Goal: Transaction & Acquisition: Download file/media

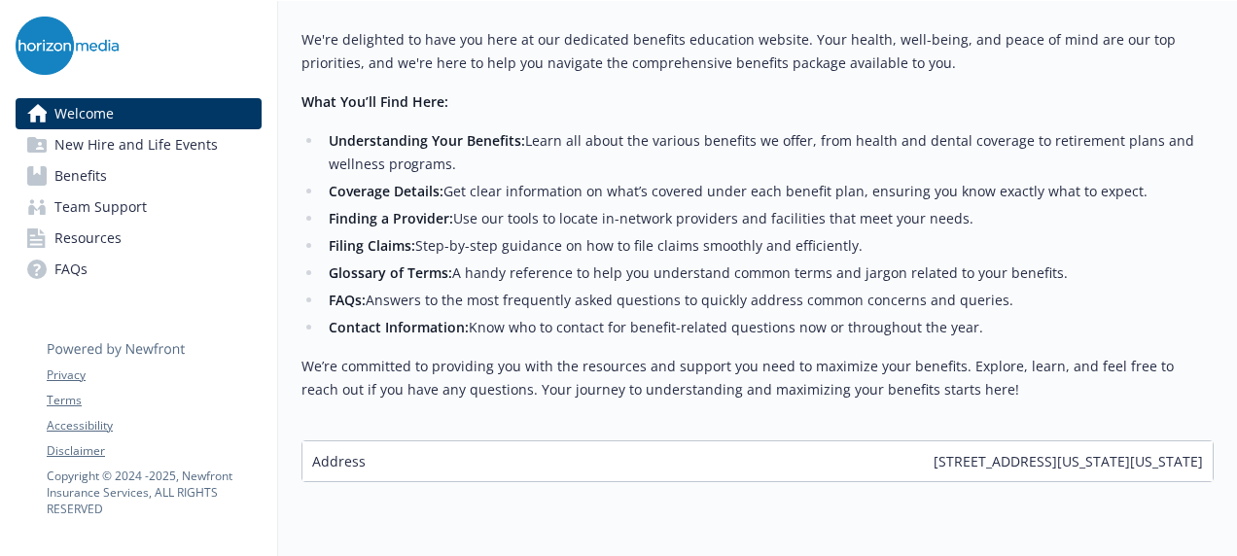
scroll to position [828, 5]
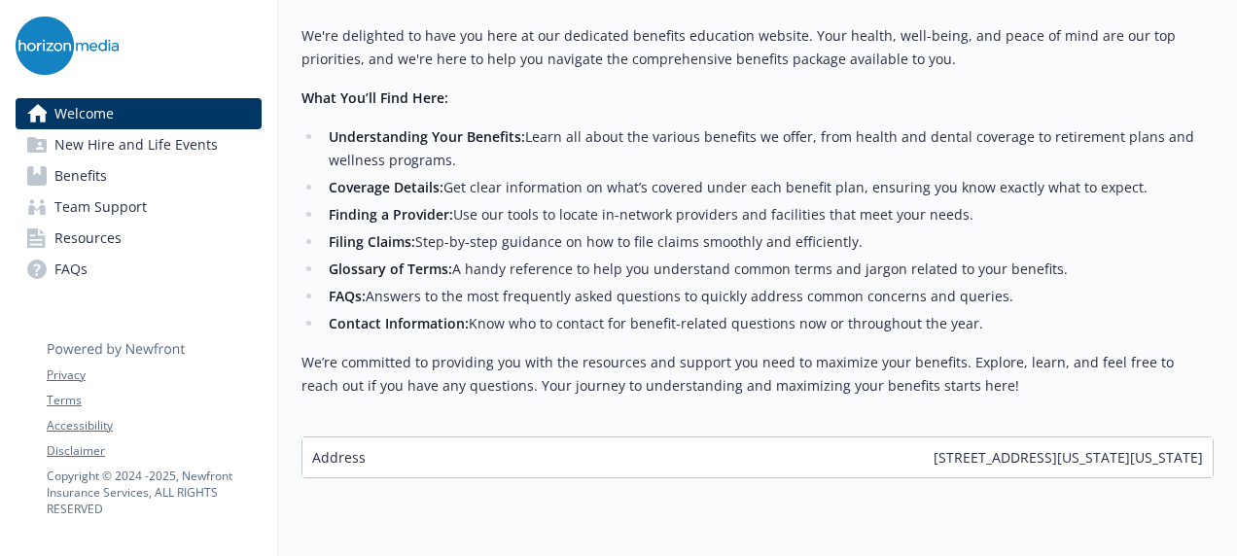
click at [87, 181] on span "Benefits" at bounding box center [80, 175] width 52 height 31
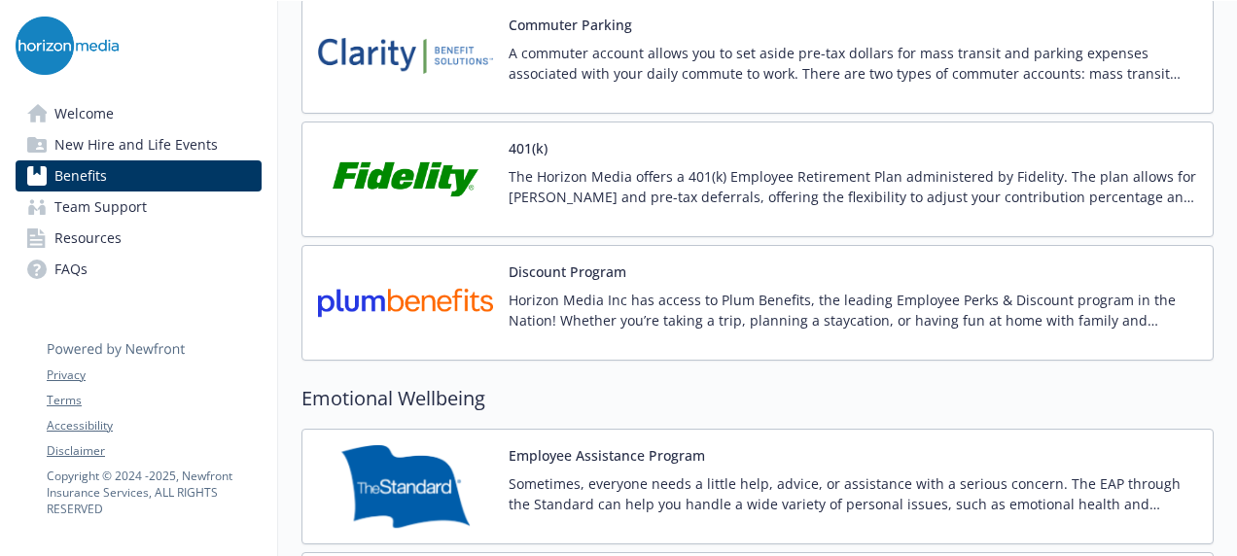
scroll to position [3411, 5]
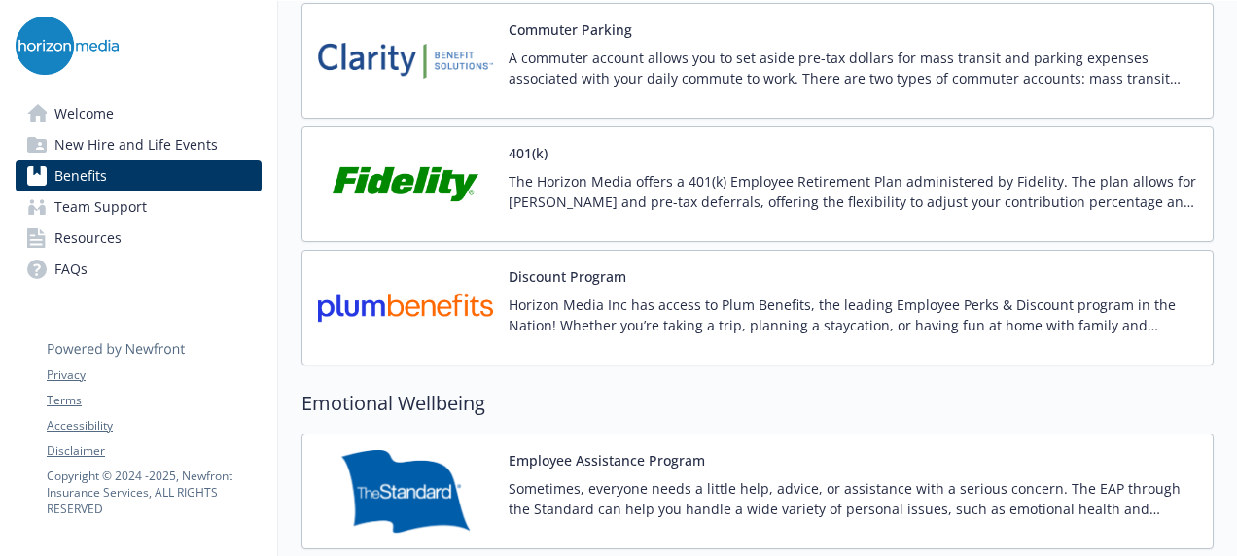
click at [638, 171] on p "The Horizon Media offers a 401(k) Employee Retirement Plan administered by Fide…" at bounding box center [852, 191] width 688 height 41
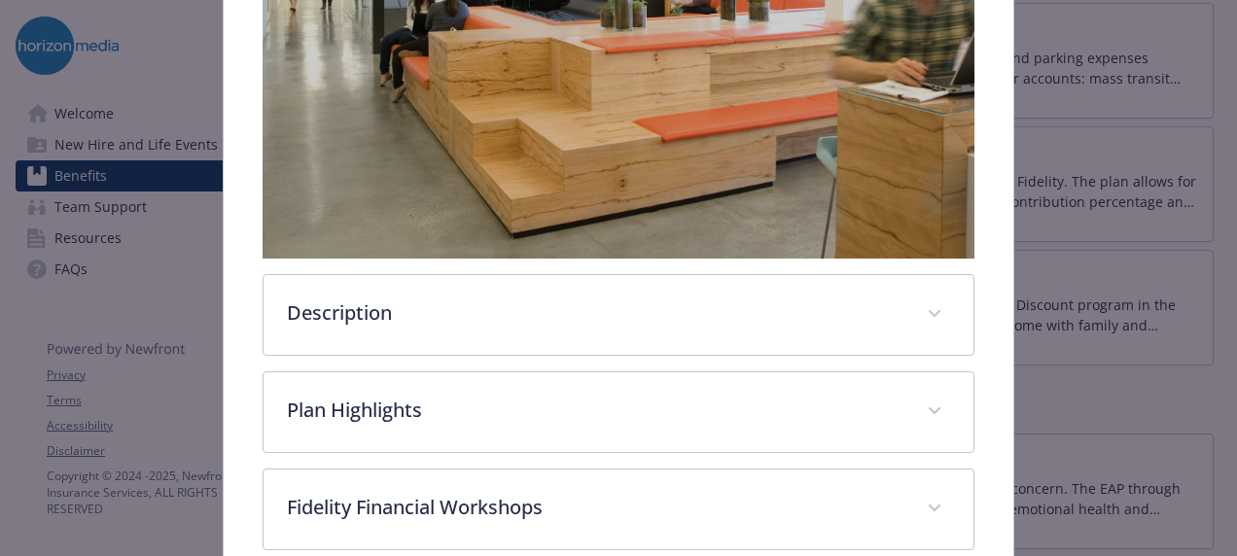
scroll to position [609, 0]
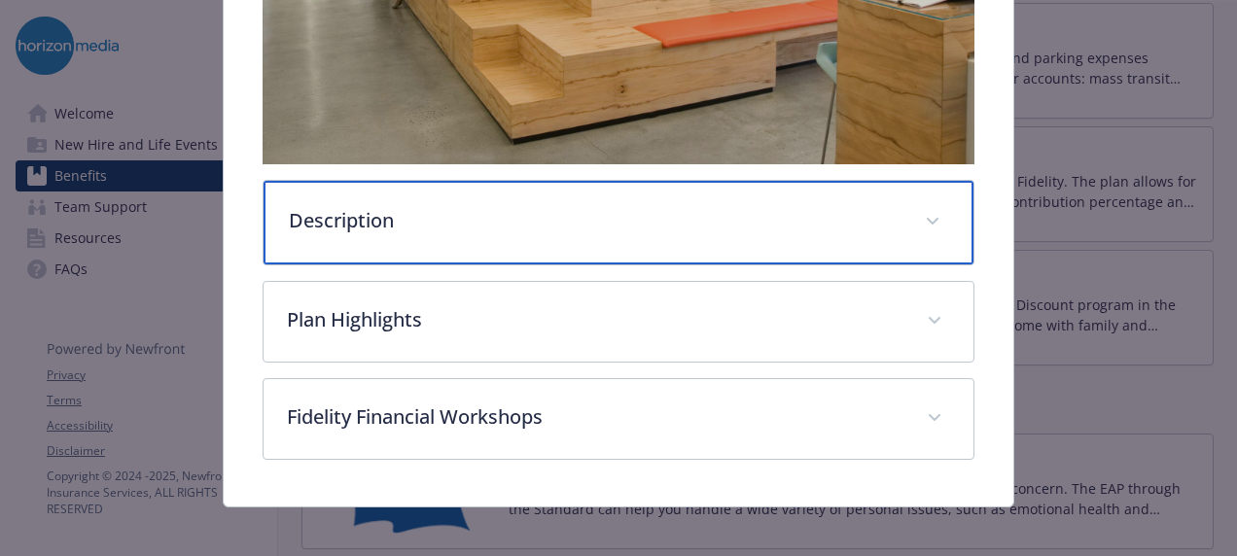
click at [550, 233] on div "Description" at bounding box center [618, 223] width 710 height 84
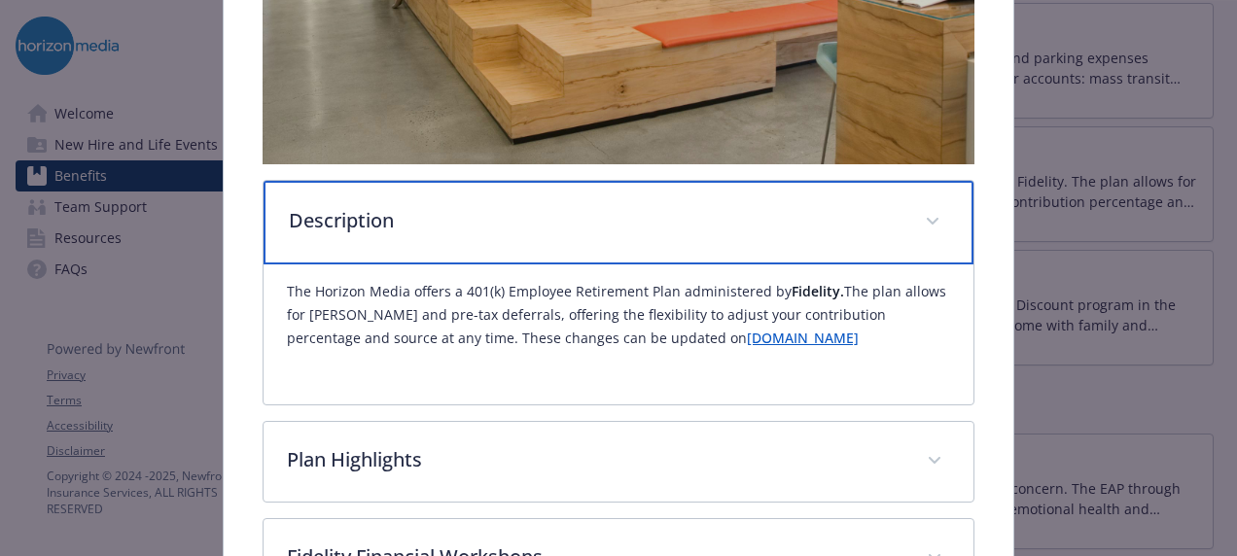
scroll to position [752, 0]
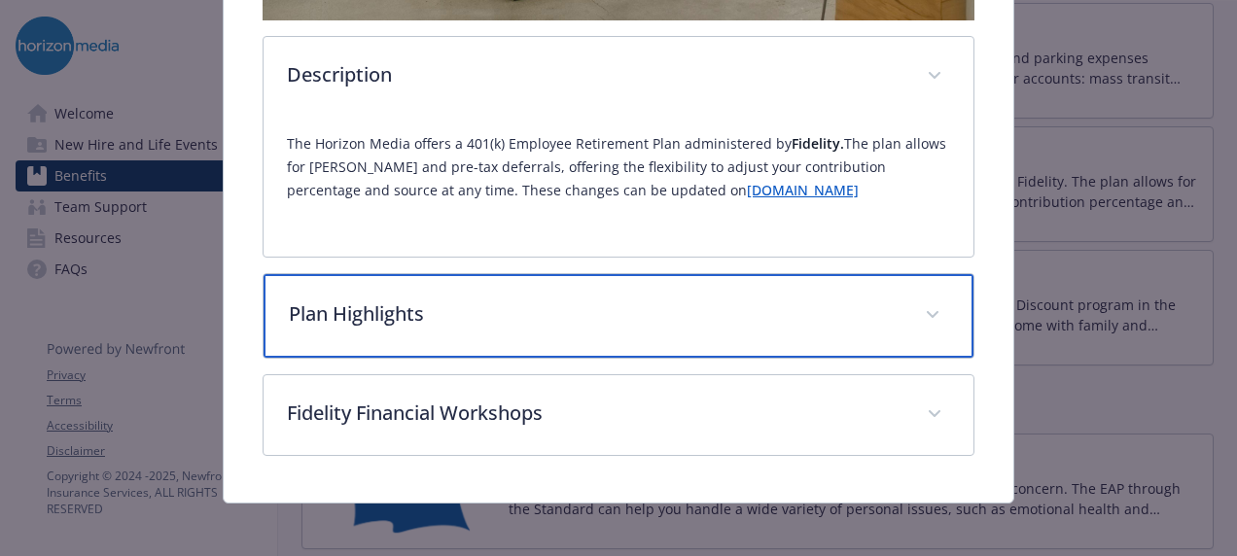
click at [414, 299] on p "Plan Highlights" at bounding box center [595, 313] width 612 height 29
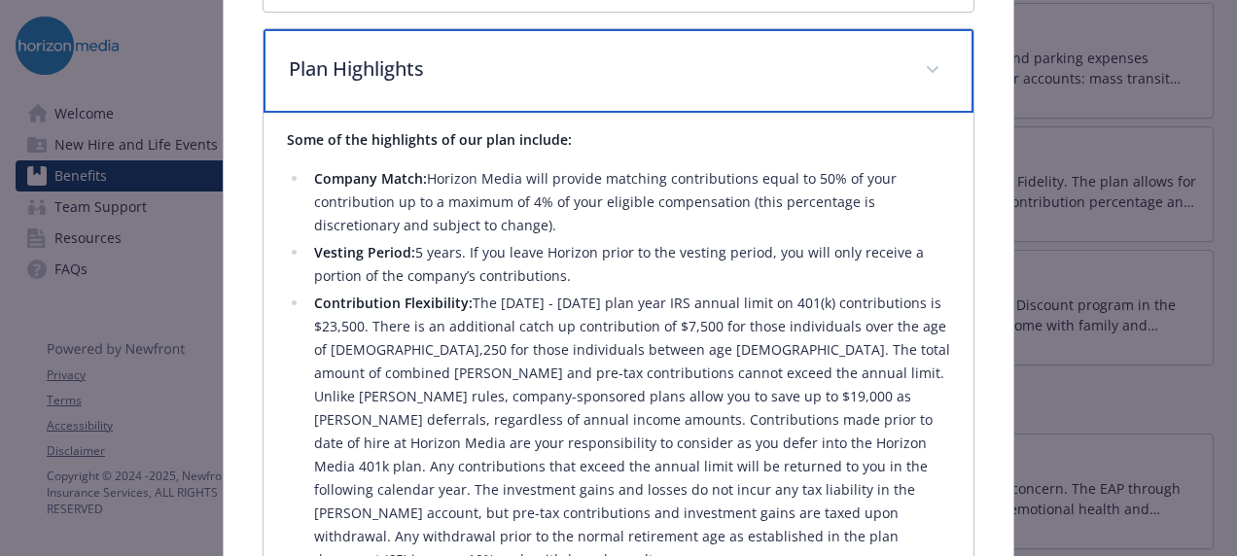
scroll to position [994, 0]
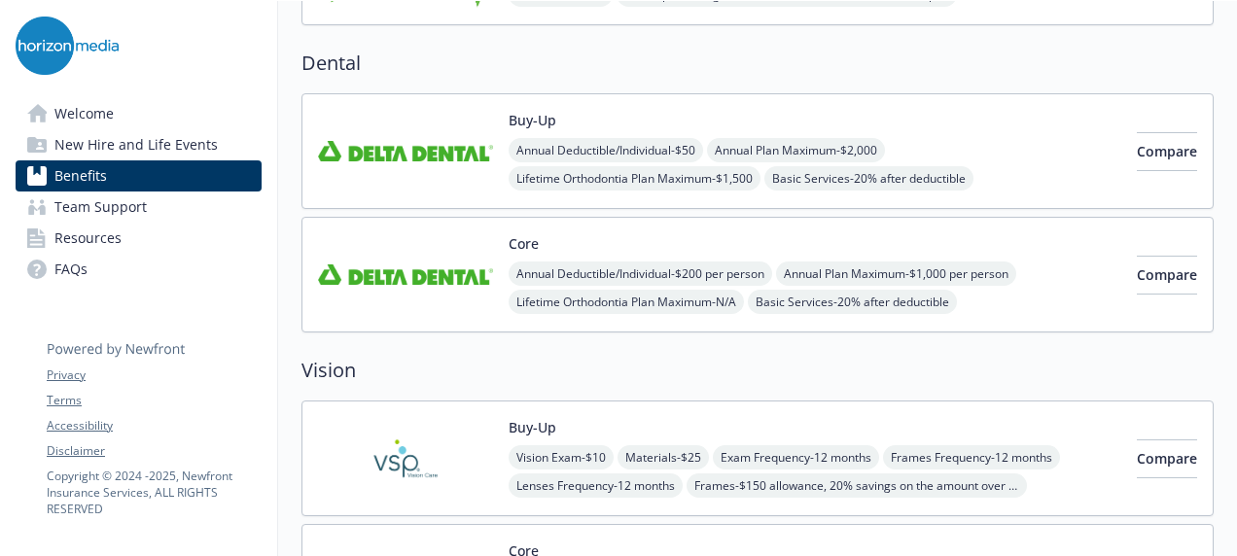
scroll to position [676, 5]
click at [1013, 142] on div "Annual Deductible/Individual - $50 Annual Plan Maximum - $2,000 Lifetime Orthod…" at bounding box center [814, 179] width 612 height 81
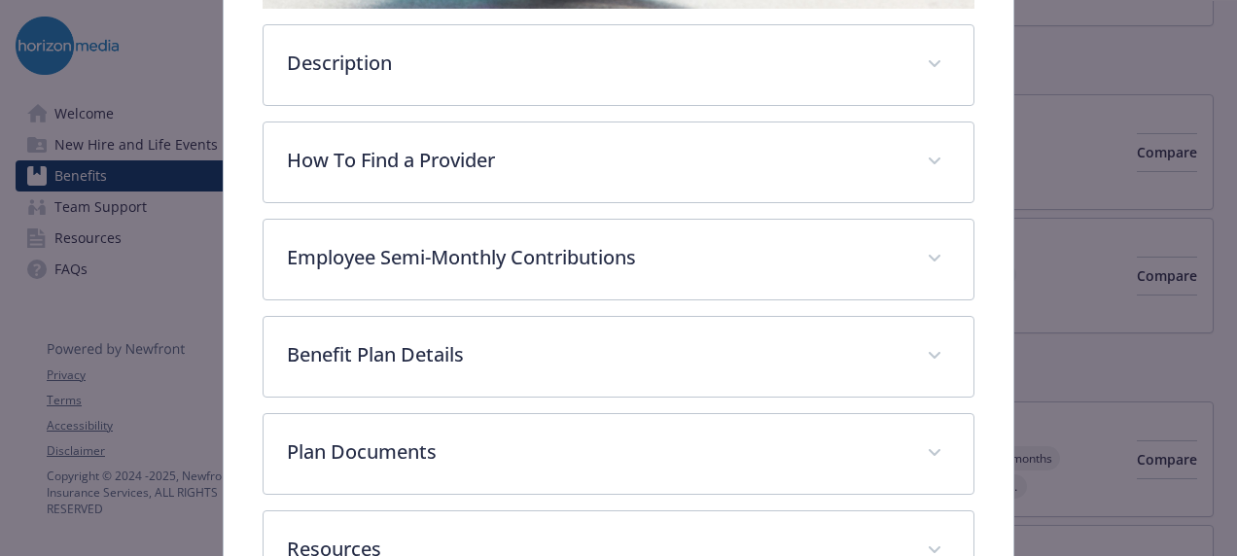
scroll to position [501, 0]
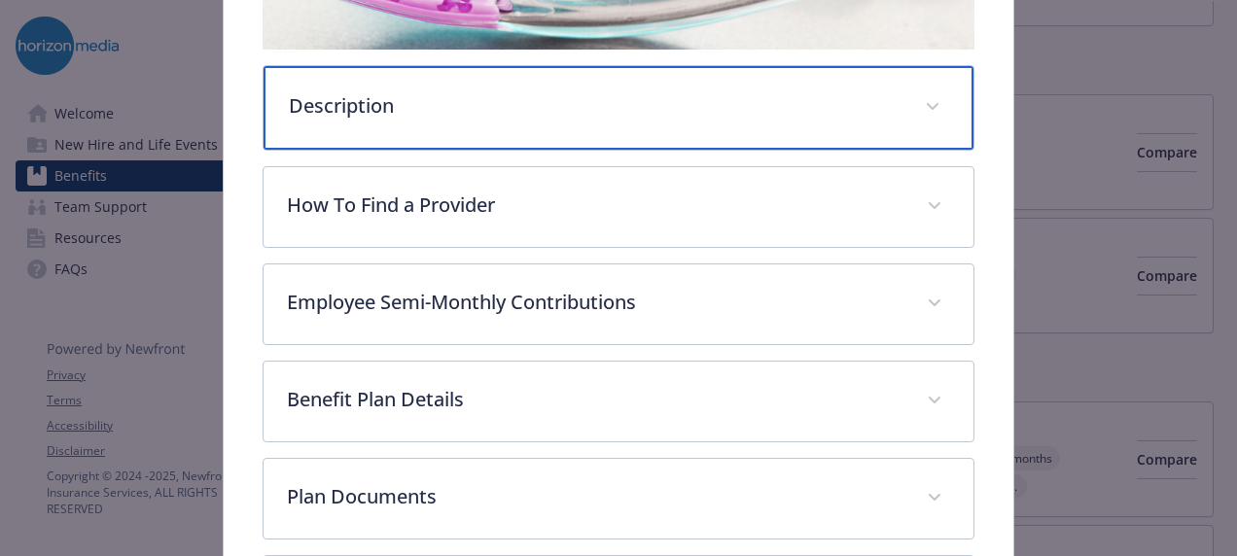
click at [555, 102] on p "Description" at bounding box center [595, 105] width 612 height 29
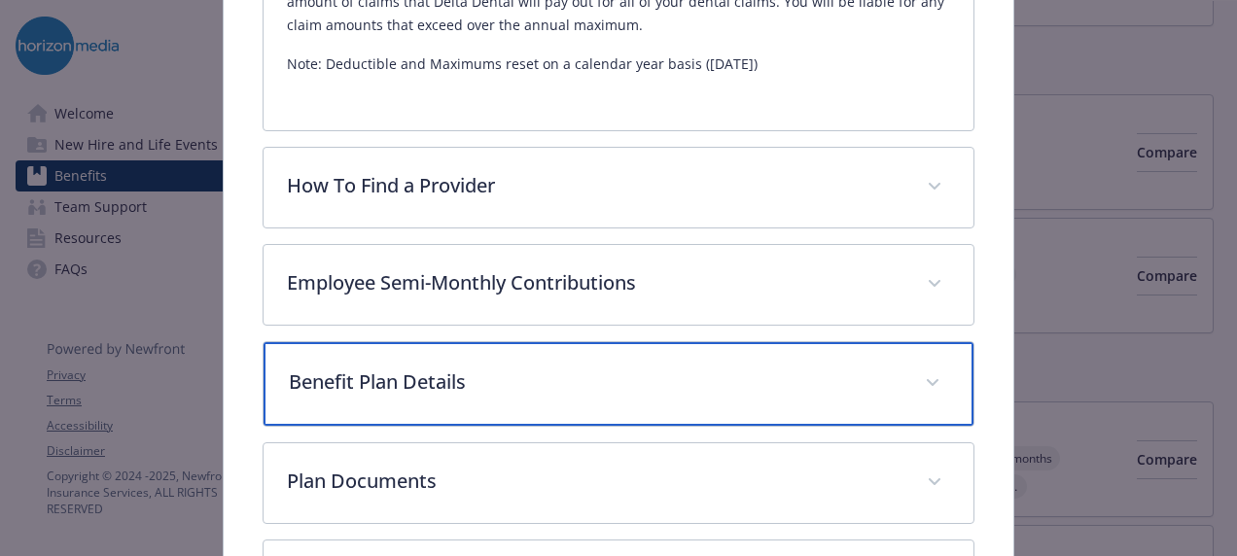
click at [623, 348] on div "Benefit Plan Details" at bounding box center [618, 384] width 710 height 84
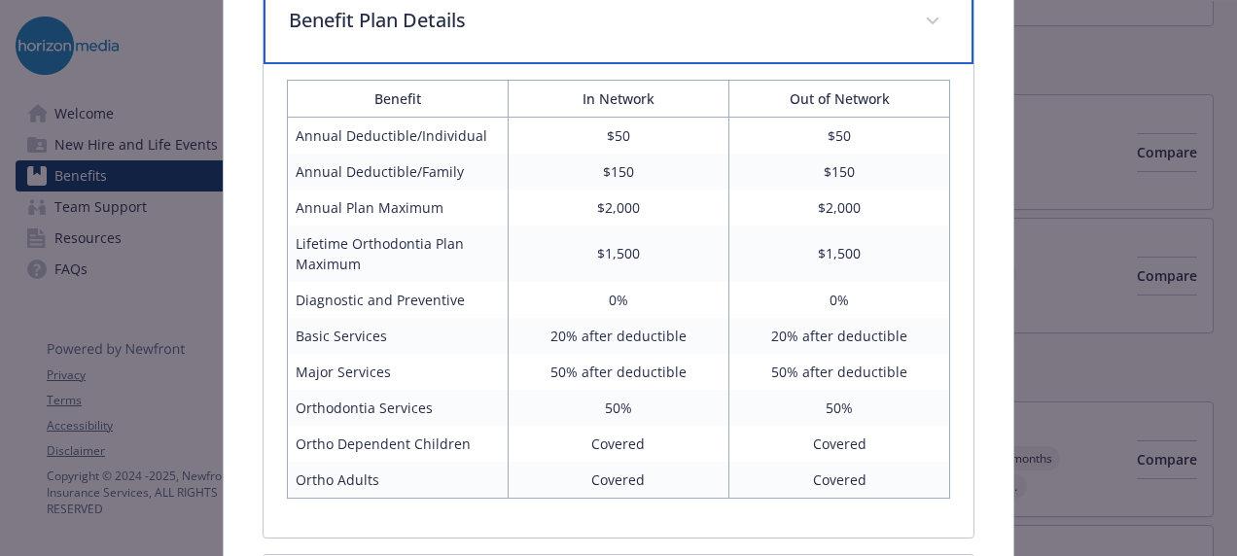
scroll to position [1344, 0]
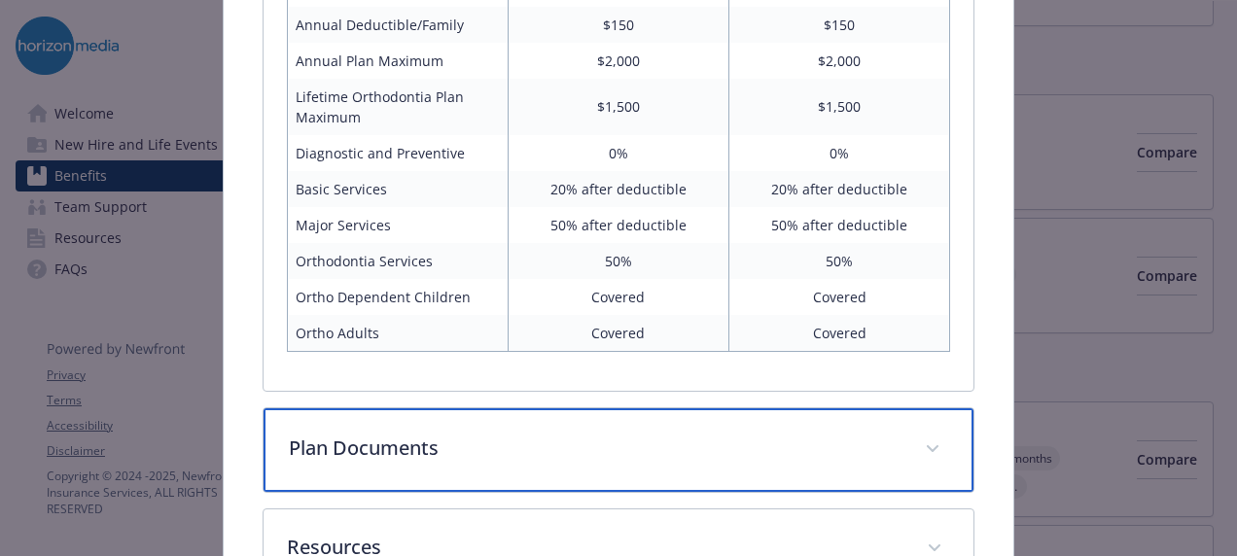
click at [587, 414] on div "Plan Documents" at bounding box center [618, 450] width 710 height 84
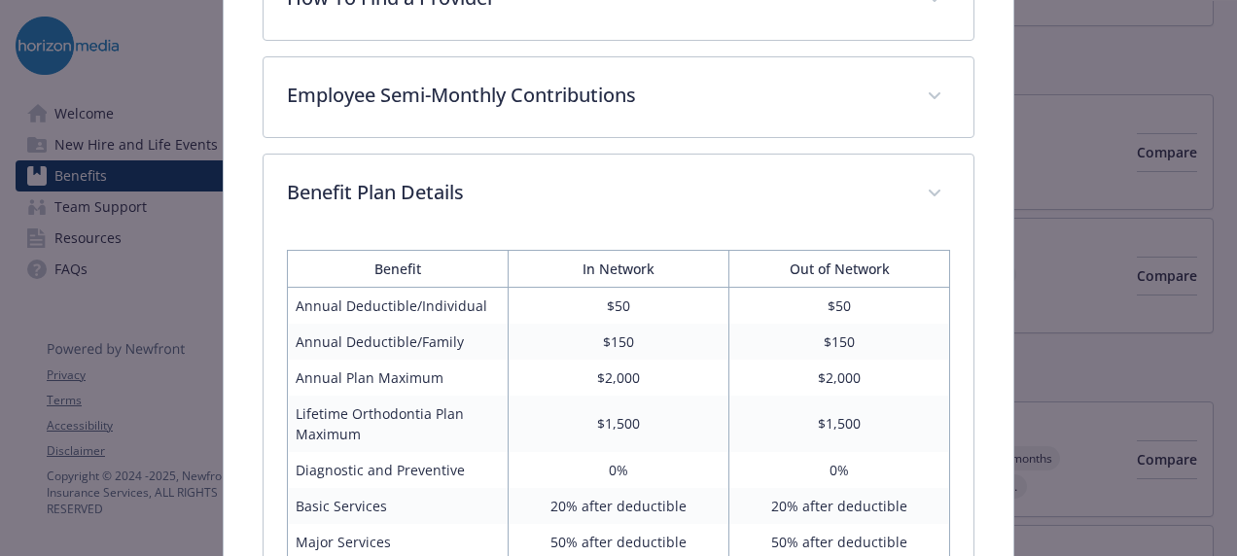
scroll to position [1340, 0]
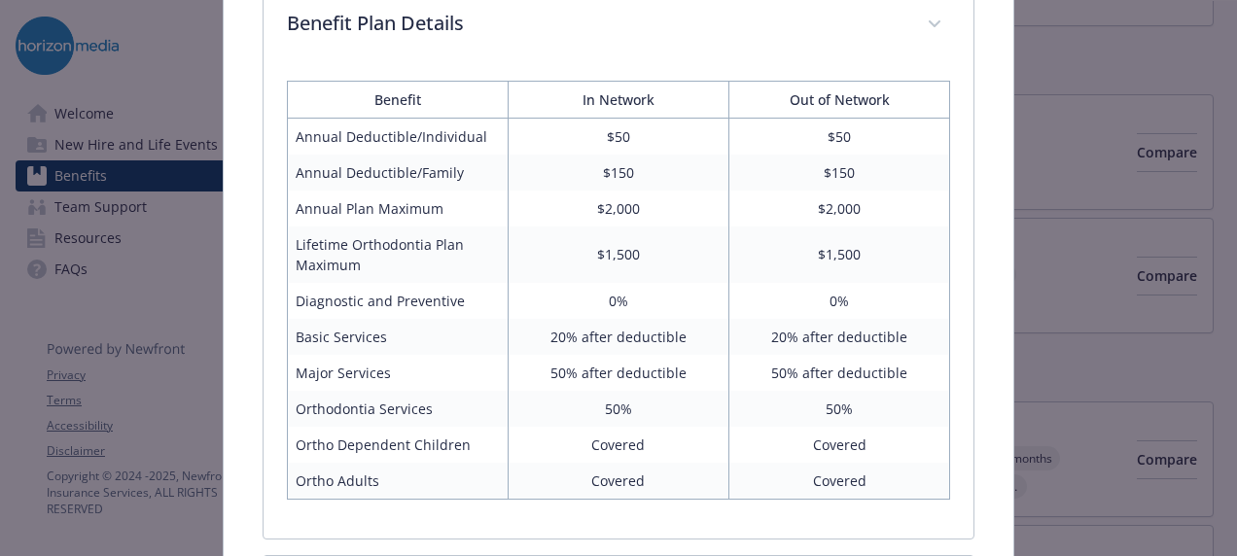
click at [347, 391] on td "Orthodontia Services" at bounding box center [397, 409] width 221 height 36
copy td "Orthodontia"
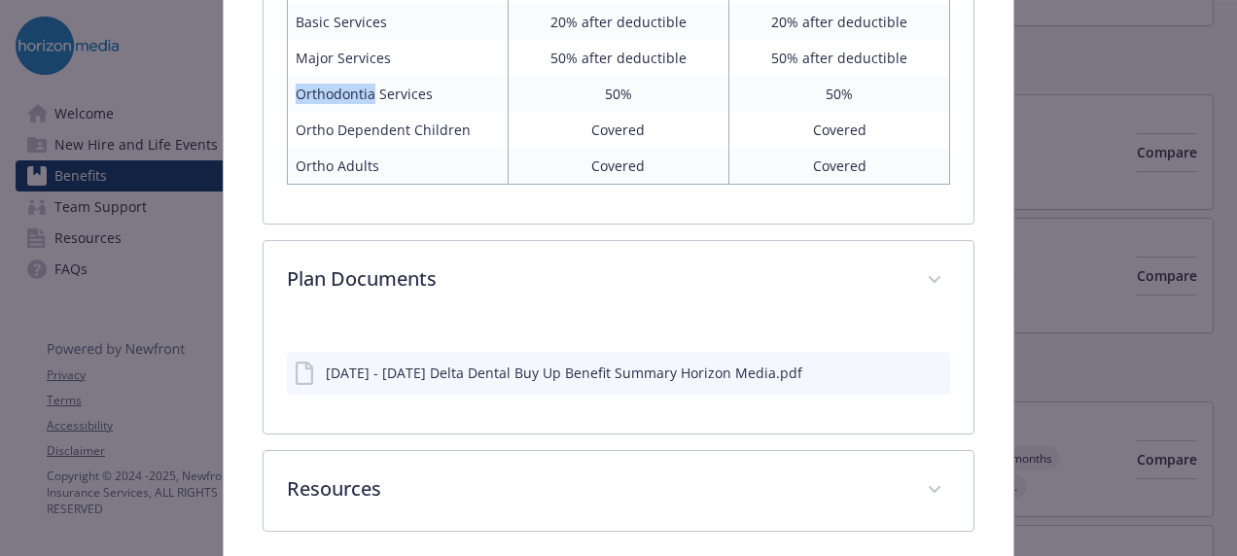
scroll to position [1656, 0]
click at [891, 363] on icon "download file" at bounding box center [899, 371] width 16 height 16
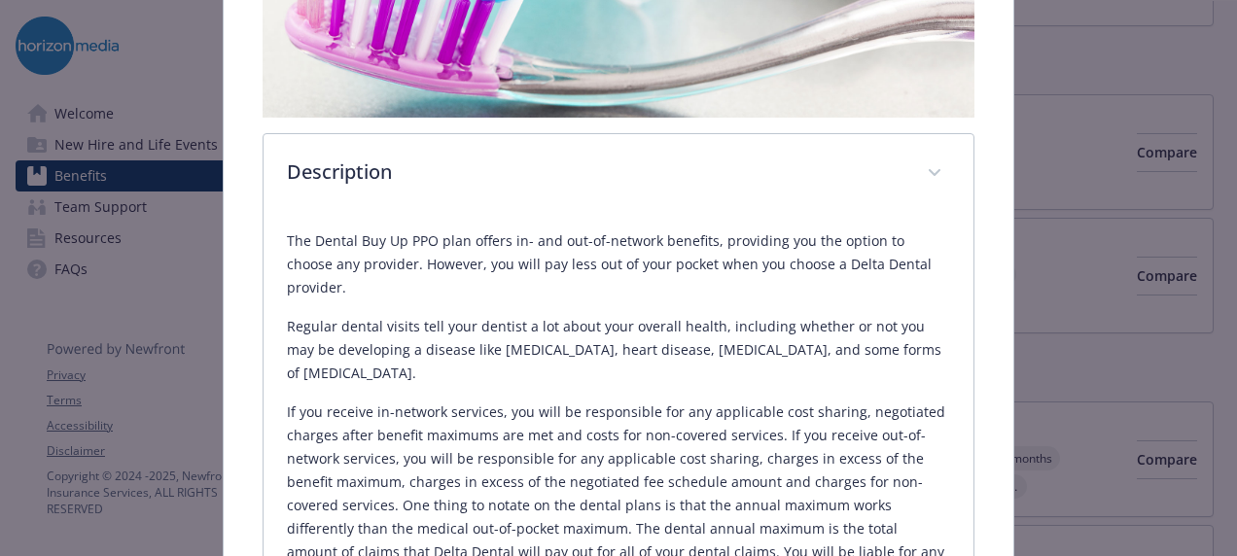
scroll to position [0, 0]
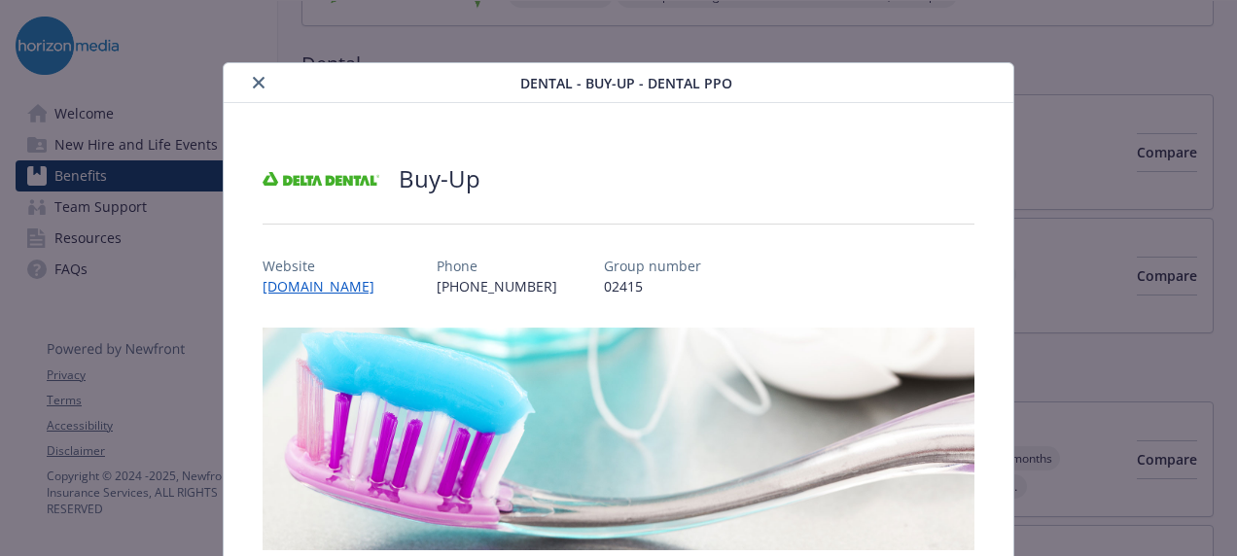
click at [254, 80] on icon "close" at bounding box center [259, 83] width 12 height 12
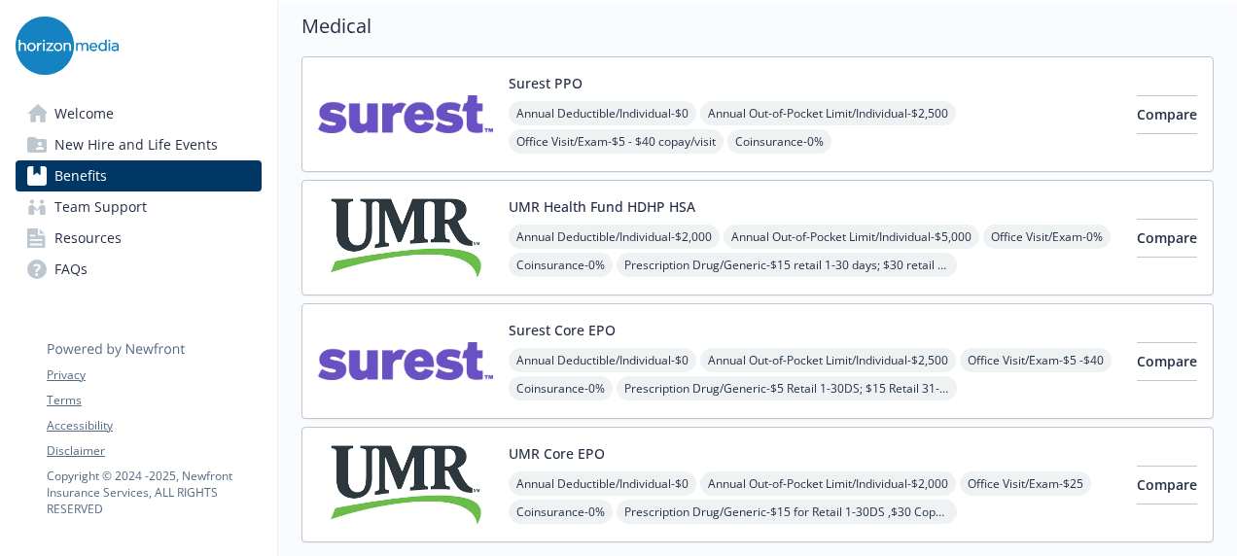
scroll to position [156, 5]
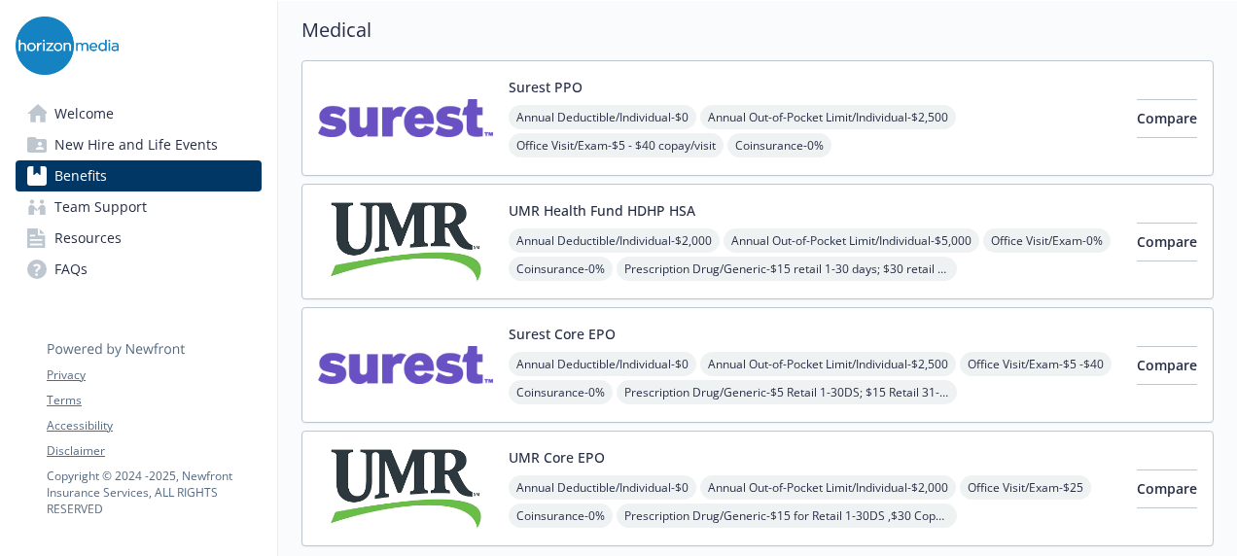
click at [1009, 113] on div "Annual Deductible/Individual - $0 Annual Out-of-Pocket Limit/Individual - $2,50…" at bounding box center [814, 188] width 612 height 166
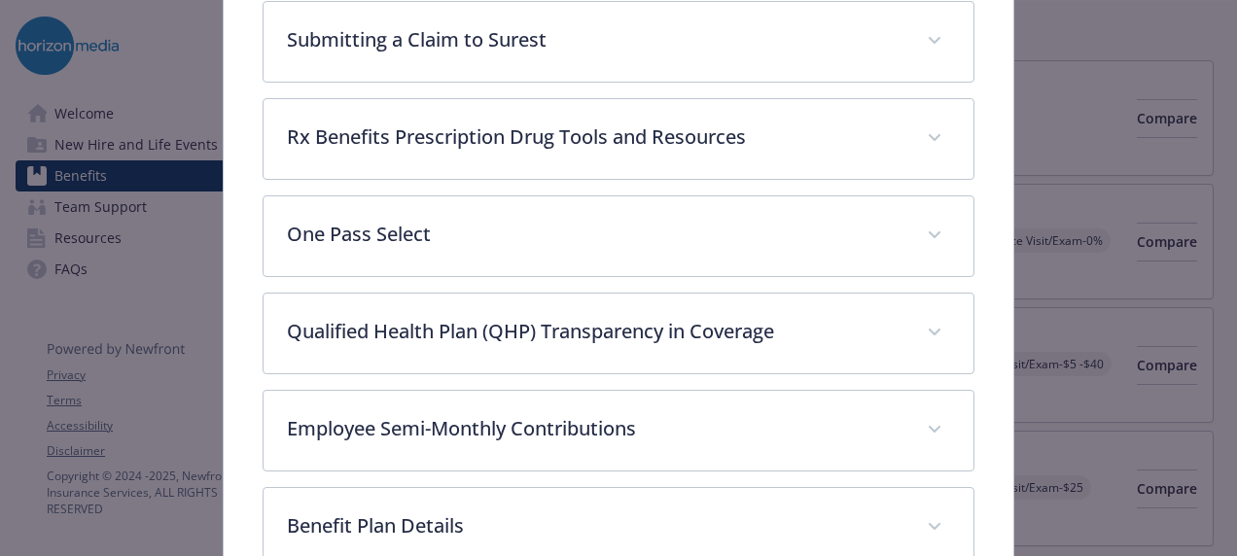
scroll to position [1079, 0]
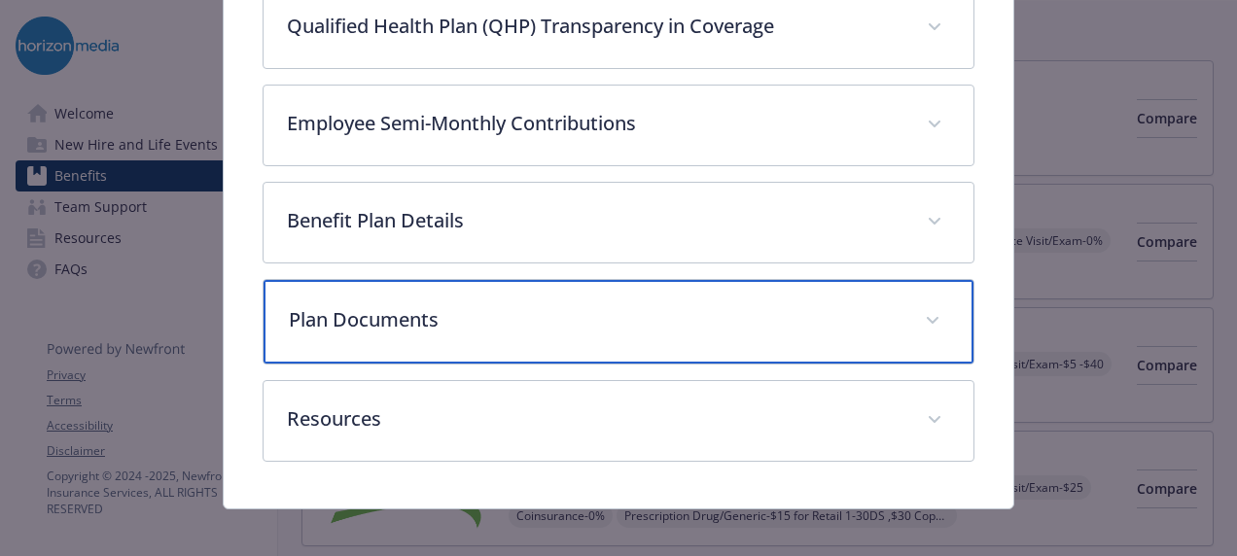
click at [553, 313] on p "Plan Documents" at bounding box center [595, 319] width 612 height 29
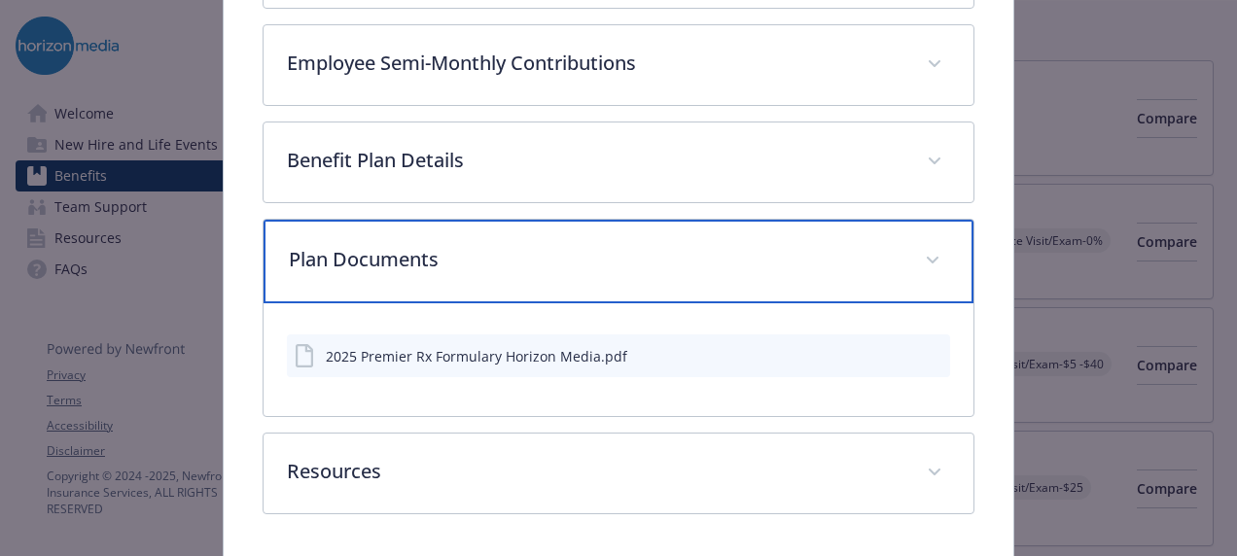
scroll to position [1056, 0]
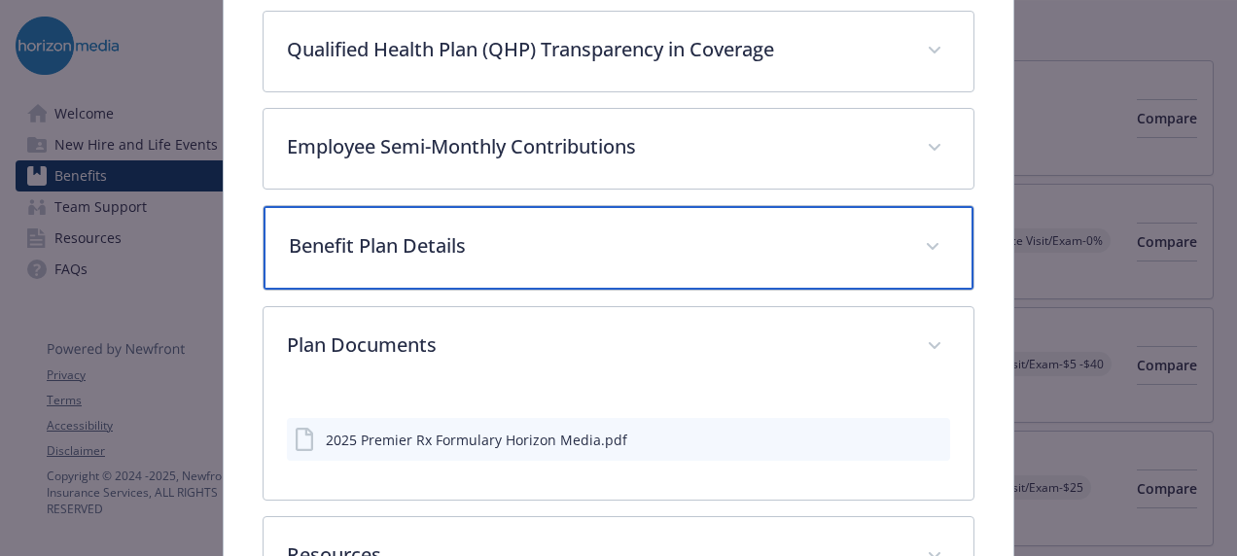
click at [585, 241] on p "Benefit Plan Details" at bounding box center [595, 245] width 612 height 29
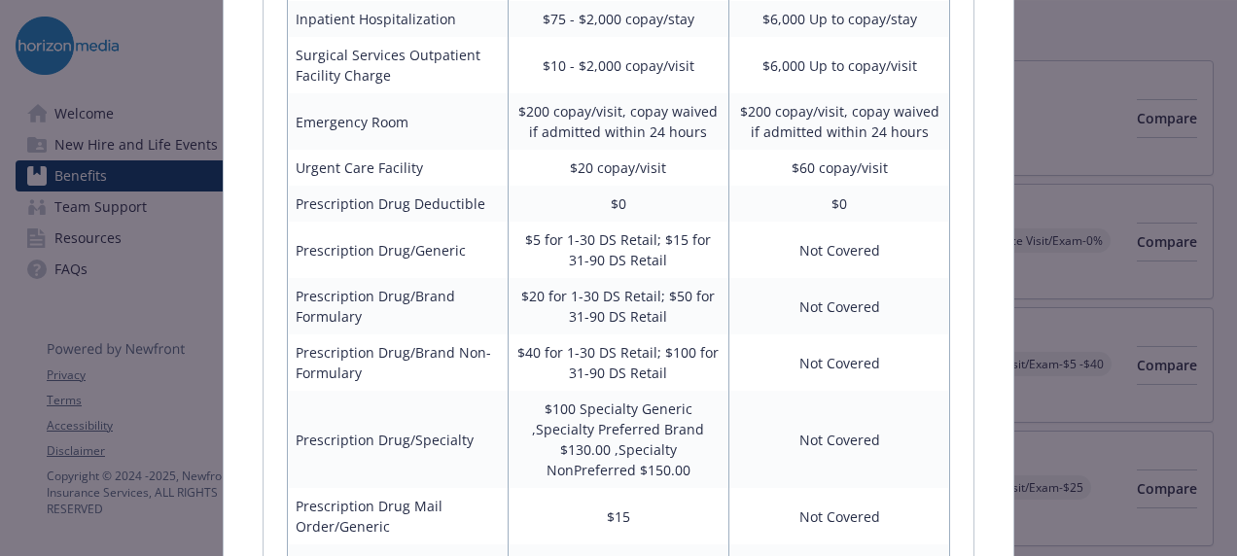
scroll to position [1775, 0]
